Goal: Information Seeking & Learning: Find specific fact

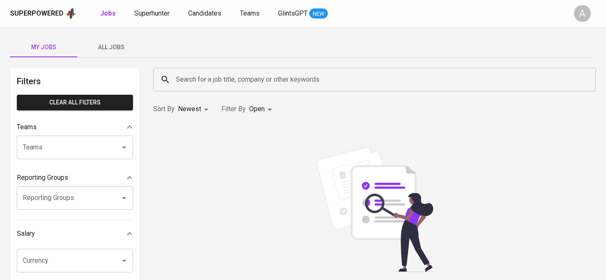
click at [279, 84] on input "Search for a job title, company or other keywords" at bounding box center [377, 80] width 406 height 16
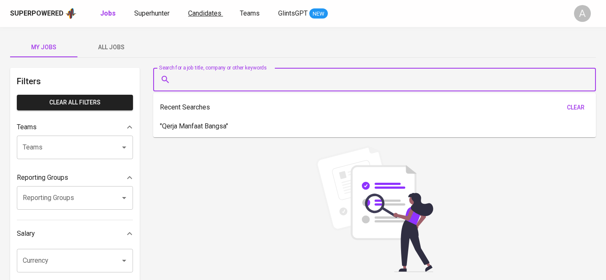
click at [188, 13] on span "Candidates" at bounding box center [204, 13] width 33 height 8
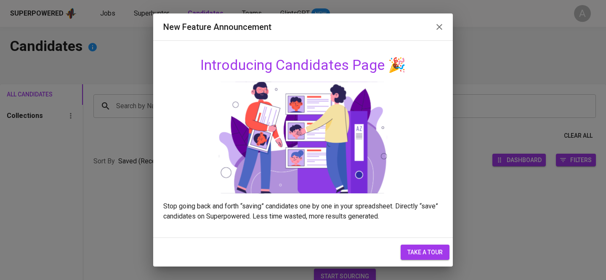
click at [444, 28] on icon "button" at bounding box center [439, 27] width 10 height 10
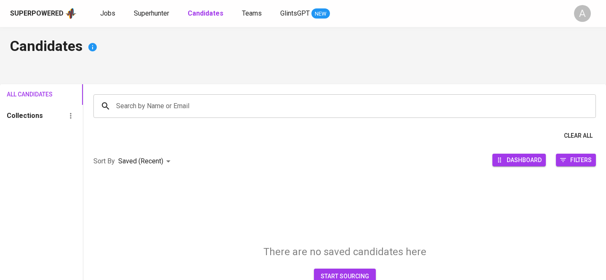
click at [252, 113] on input "Search by Name or Email" at bounding box center [347, 106] width 466 height 16
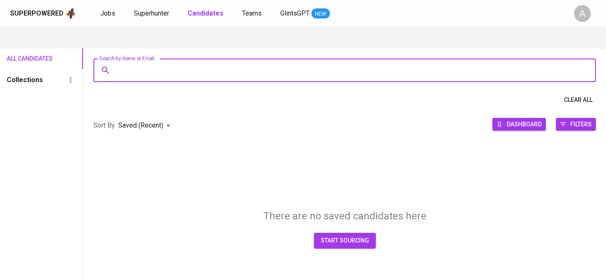
scroll to position [40, 0]
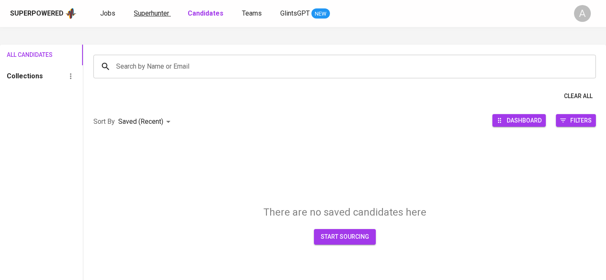
click at [137, 11] on span "Superhunter" at bounding box center [151, 13] width 35 height 8
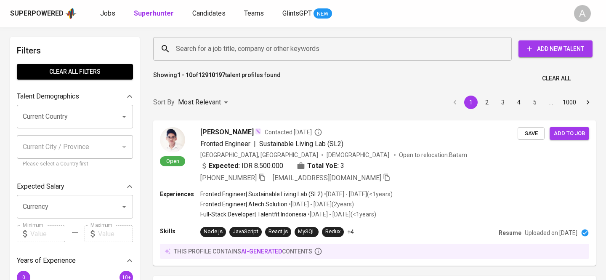
click at [195, 49] on input "Search for a job title, company or other keywords" at bounding box center [335, 49] width 322 height 16
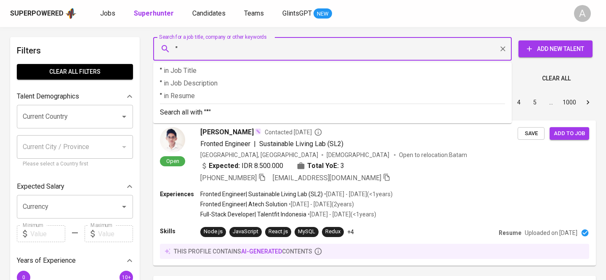
paste input "[EMAIL_ADDRESS][DOMAIN_NAME]"
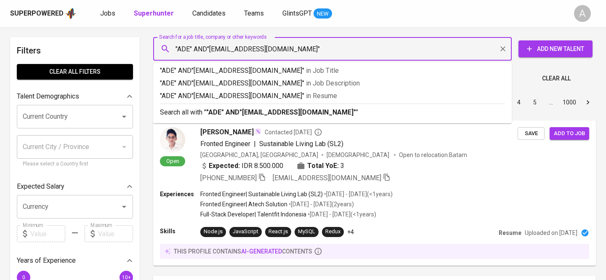
type input ""ADE" AND "[EMAIL_ADDRESS][DOMAIN_NAME]""
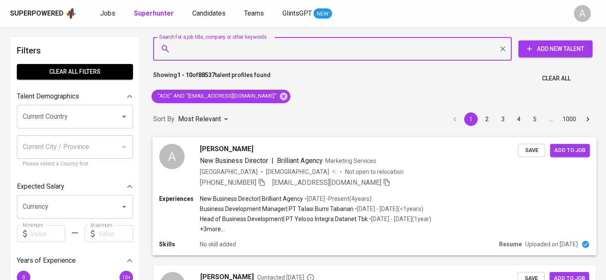
click at [365, 185] on div "[PHONE_NUMBER] [EMAIL_ADDRESS][DOMAIN_NAME]" at bounding box center [359, 182] width 318 height 10
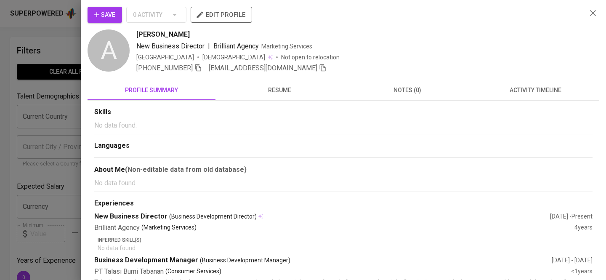
click at [199, 69] on icon "button" at bounding box center [198, 67] width 6 height 7
